Goal: Task Accomplishment & Management: Use online tool/utility

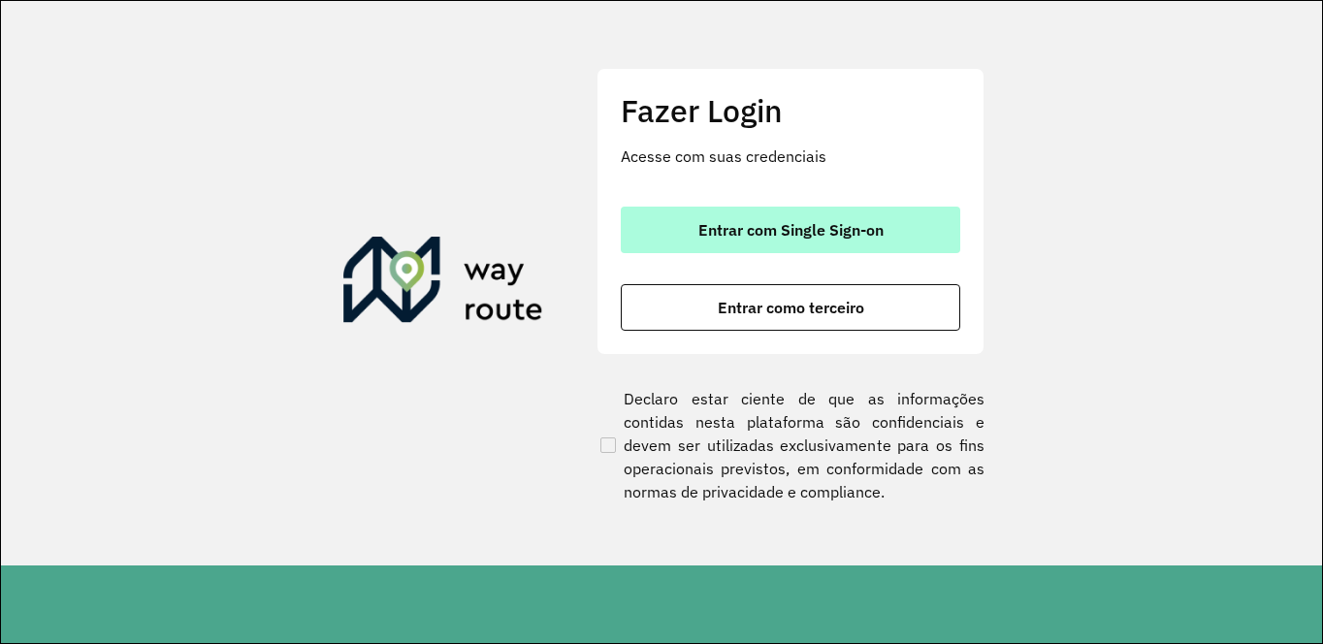
click at [708, 222] on span "Entrar com Single Sign-on" at bounding box center [790, 230] width 185 height 16
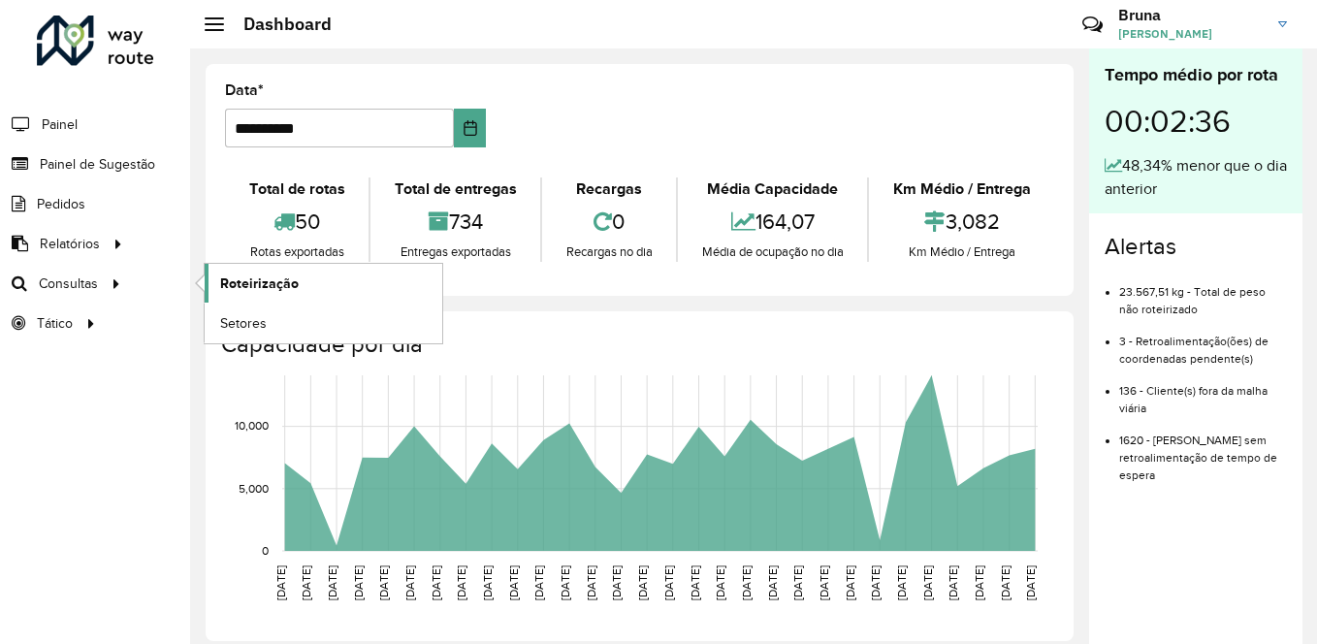
click at [228, 284] on span "Roteirização" at bounding box center [259, 283] width 79 height 20
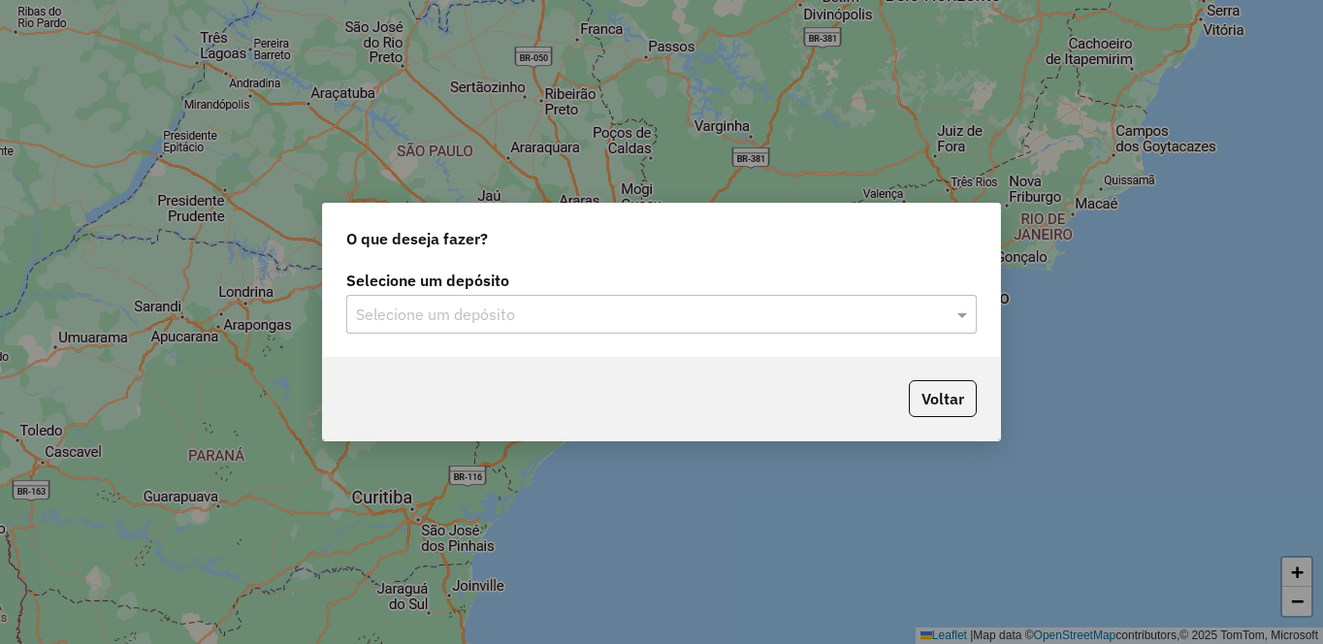
click at [466, 308] on input "text" at bounding box center [642, 315] width 572 height 23
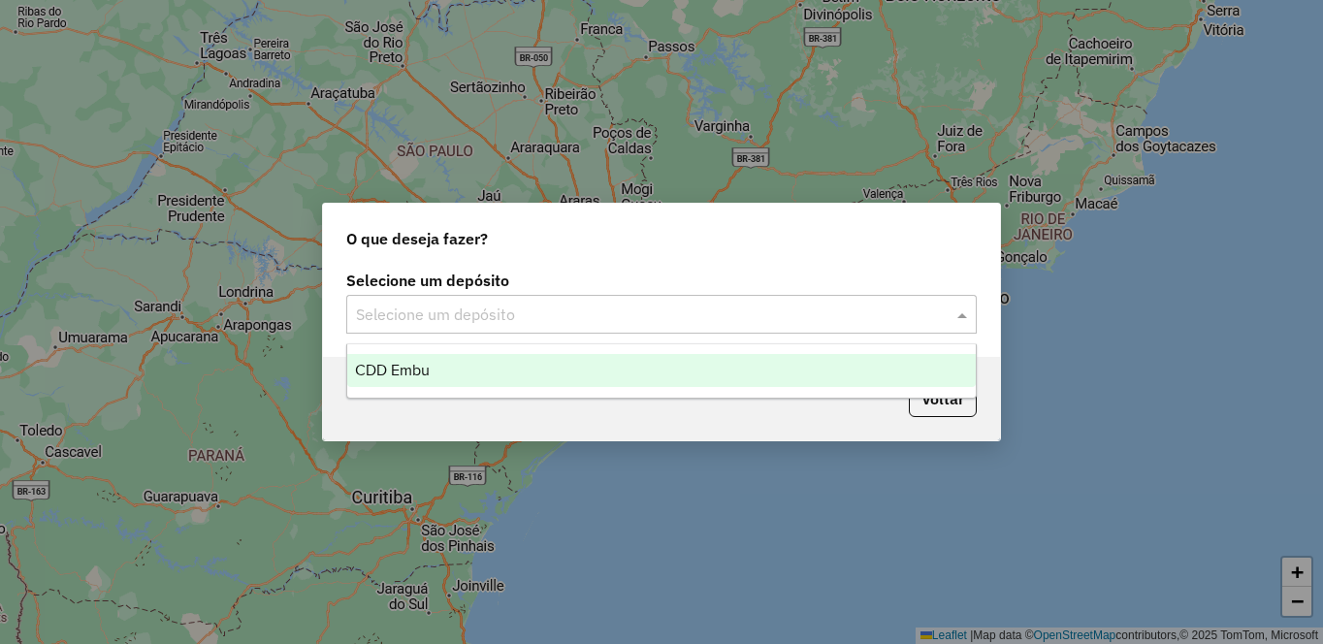
click at [438, 373] on div "CDD Embu" at bounding box center [661, 370] width 628 height 33
